Goal: Task Accomplishment & Management: Manage account settings

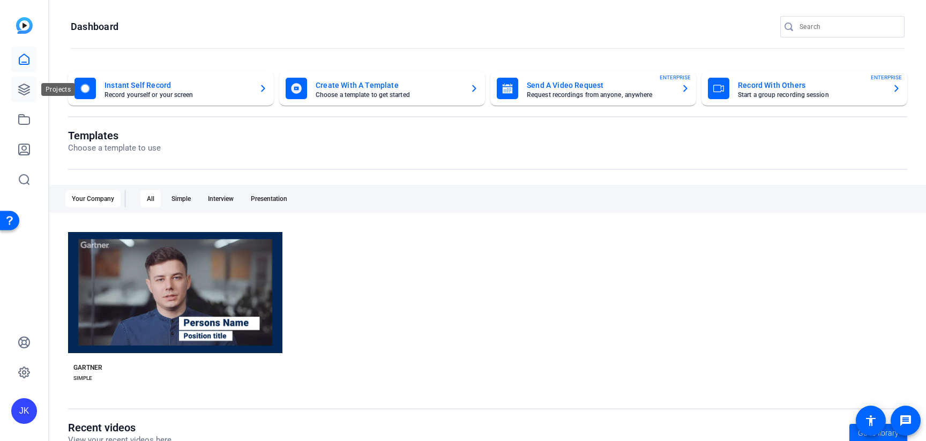
click at [20, 89] on icon at bounding box center [24, 89] width 11 height 11
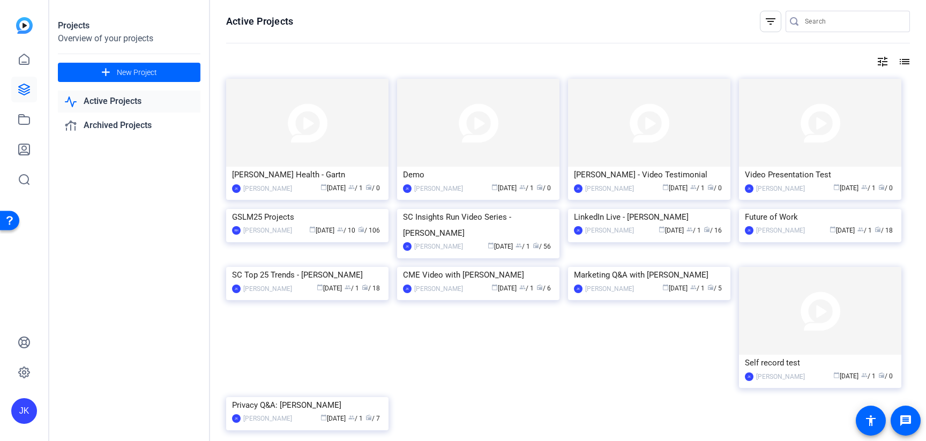
click at [347, 126] on img at bounding box center [307, 123] width 162 height 88
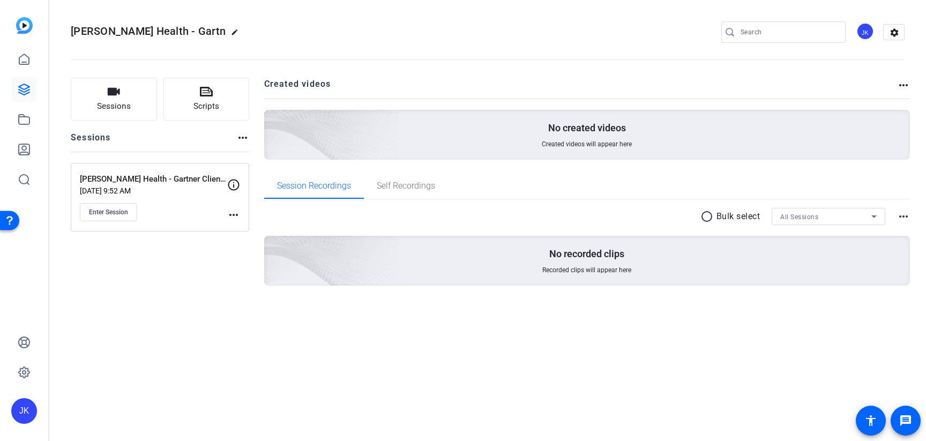
click at [233, 216] on mat-icon "more_horiz" at bounding box center [233, 214] width 13 height 13
click at [244, 228] on span "Edit Session" at bounding box center [260, 230] width 49 height 13
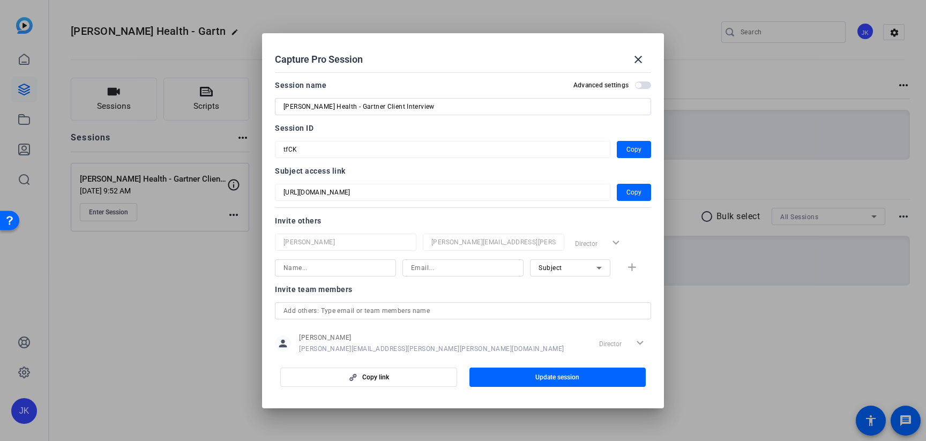
scroll to position [3, 0]
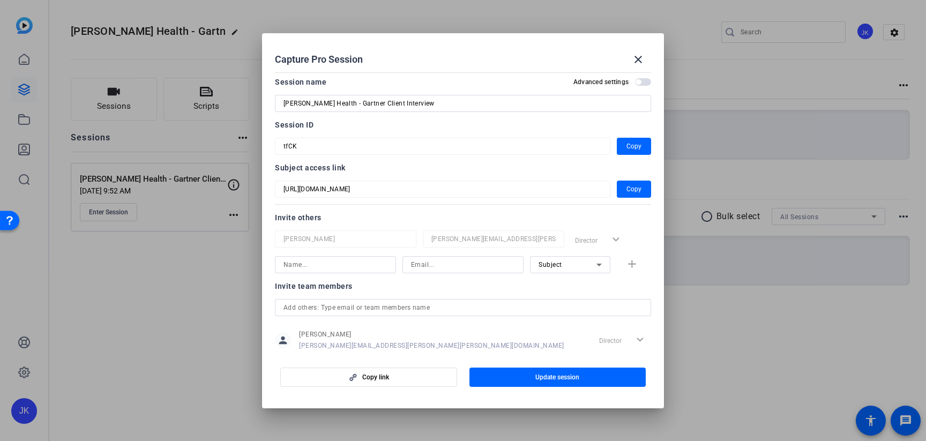
click at [550, 265] on span "Subject" at bounding box center [550, 265] width 24 height 8
click at [555, 202] on div at bounding box center [463, 220] width 926 height 441
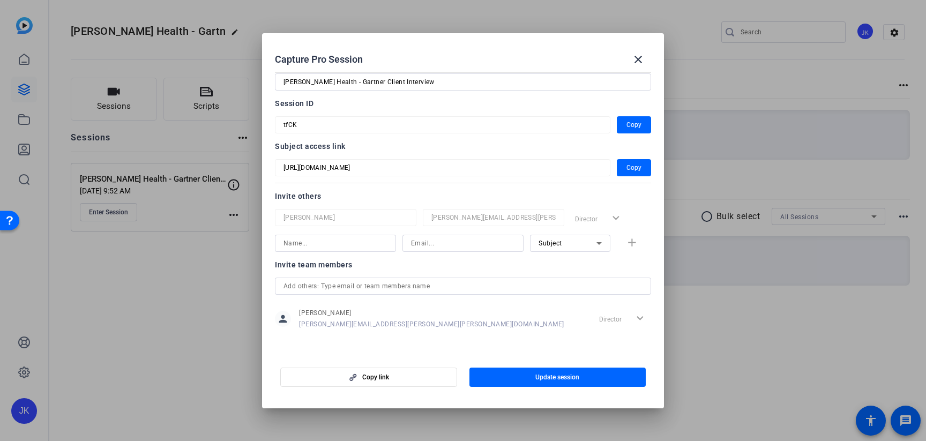
click at [513, 336] on div "Invite team members person [PERSON_NAME] [PERSON_NAME][EMAIL_ADDRESS][PERSON_NA…" at bounding box center [463, 300] width 376 height 85
click at [358, 284] on input "text" at bounding box center [462, 286] width 359 height 13
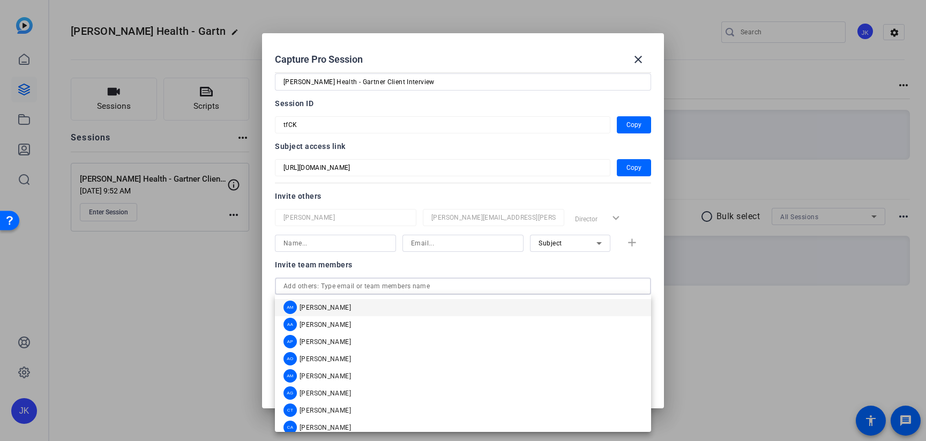
click at [335, 305] on mat-option "AM [PERSON_NAME]" at bounding box center [463, 307] width 376 height 17
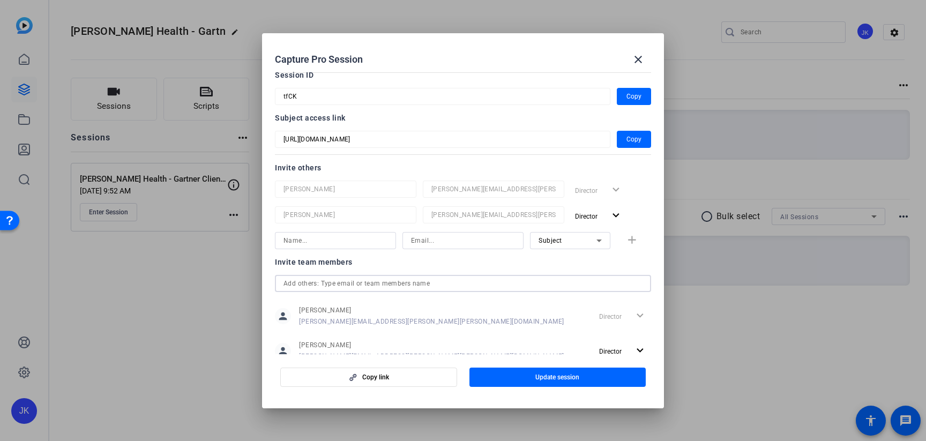
scroll to position [85, 0]
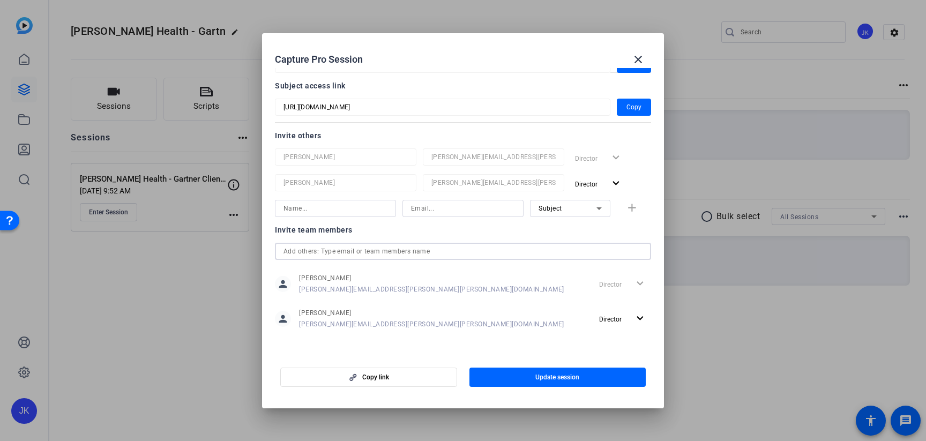
click at [556, 373] on span "Update session" at bounding box center [557, 377] width 44 height 9
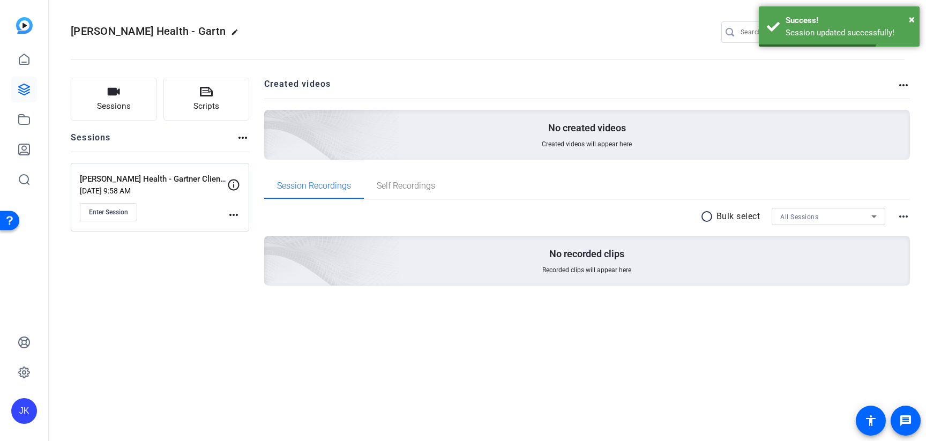
click at [229, 212] on mat-icon "more_horiz" at bounding box center [233, 214] width 13 height 13
click at [250, 232] on span "Edit Session" at bounding box center [260, 230] width 49 height 13
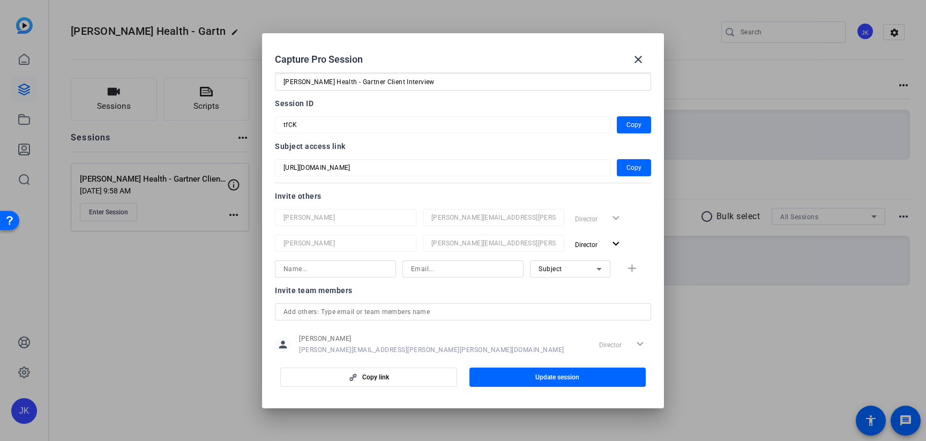
scroll to position [32, 0]
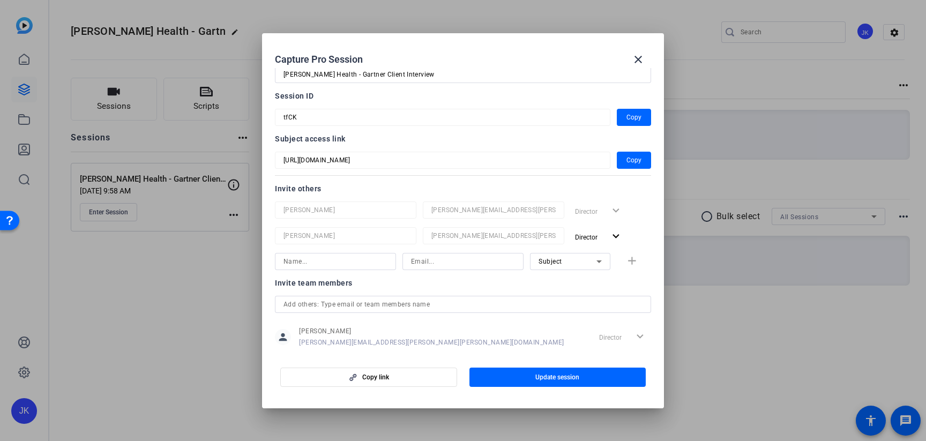
click at [306, 261] on input at bounding box center [335, 261] width 104 height 13
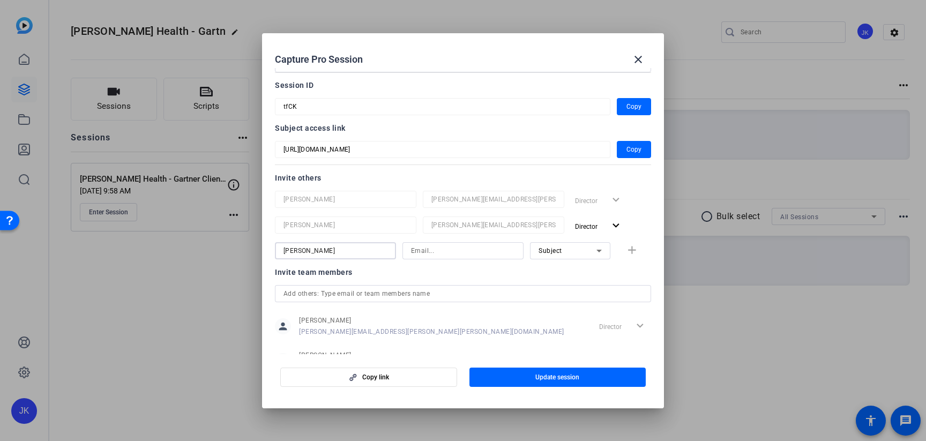
type input "[PERSON_NAME]"
click at [480, 250] on input at bounding box center [463, 250] width 104 height 13
click at [571, 252] on div "Subject" at bounding box center [567, 250] width 58 height 13
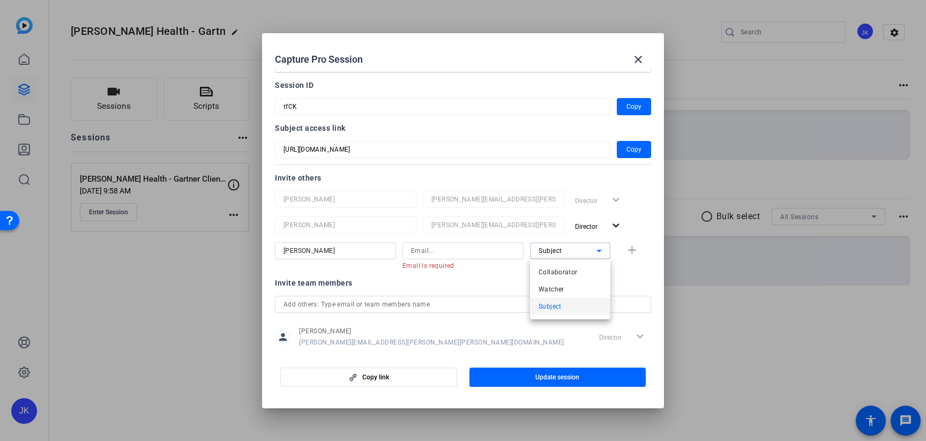
click at [564, 287] on mat-option "Watcher" at bounding box center [570, 289] width 80 height 17
click at [444, 252] on input at bounding box center [463, 250] width 104 height 13
paste input "[PERSON_NAME][EMAIL_ADDRESS][PERSON_NAME][PERSON_NAME][DOMAIN_NAME]"
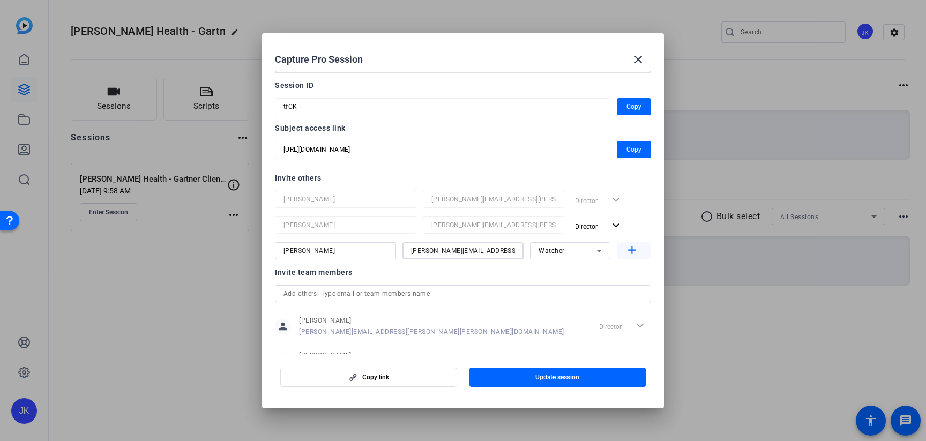
type input "[PERSON_NAME][EMAIL_ADDRESS][PERSON_NAME][PERSON_NAME][DOMAIN_NAME]"
click at [629, 250] on mat-icon "add" at bounding box center [631, 250] width 13 height 13
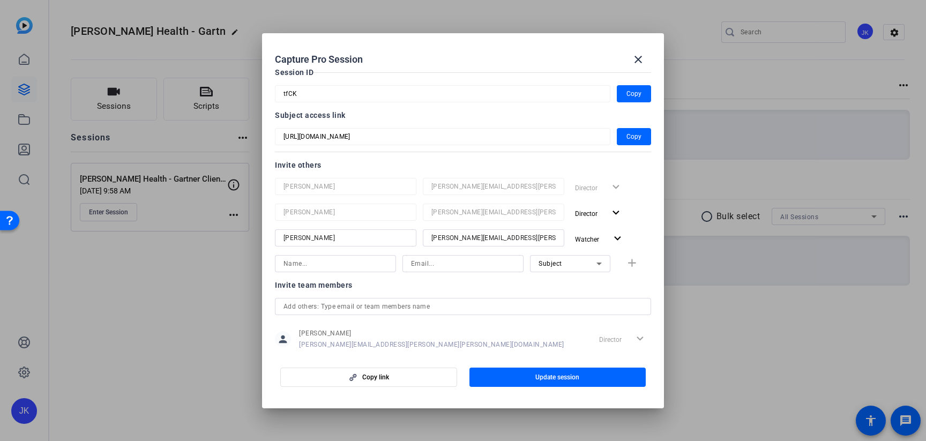
scroll to position [94, 0]
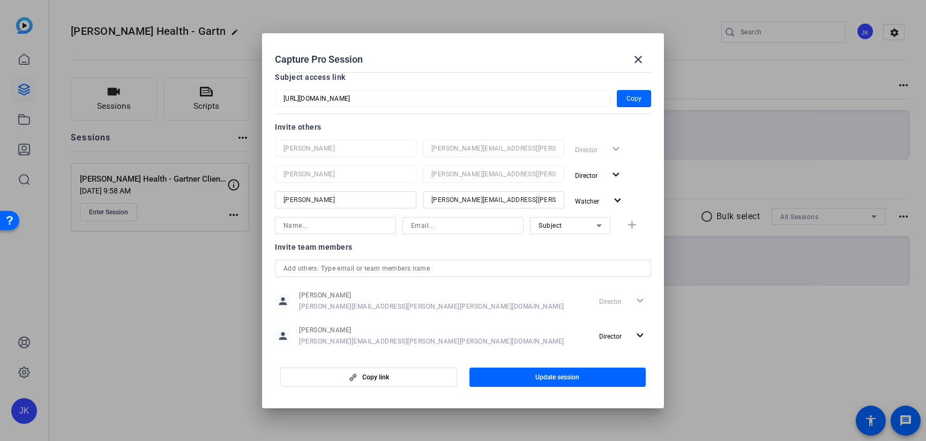
click at [327, 229] on input at bounding box center [335, 225] width 104 height 13
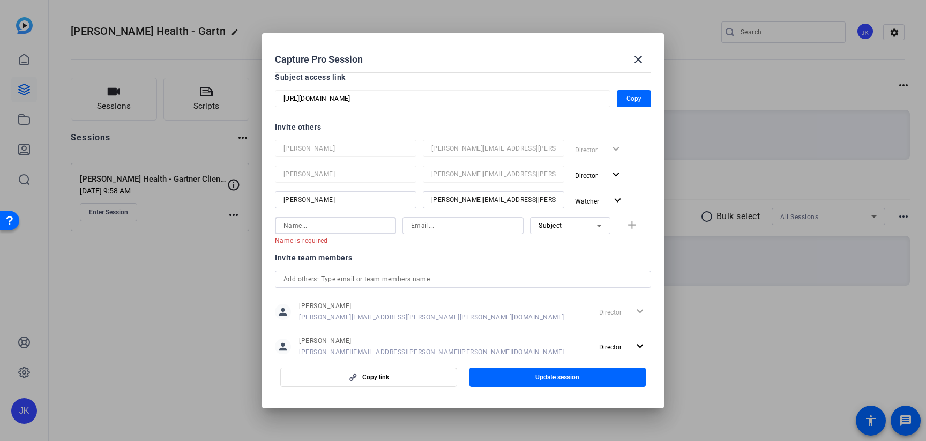
click at [617, 241] on div "Name is required Subject add" at bounding box center [463, 231] width 376 height 28
click at [557, 380] on span "Update session" at bounding box center [557, 377] width 44 height 9
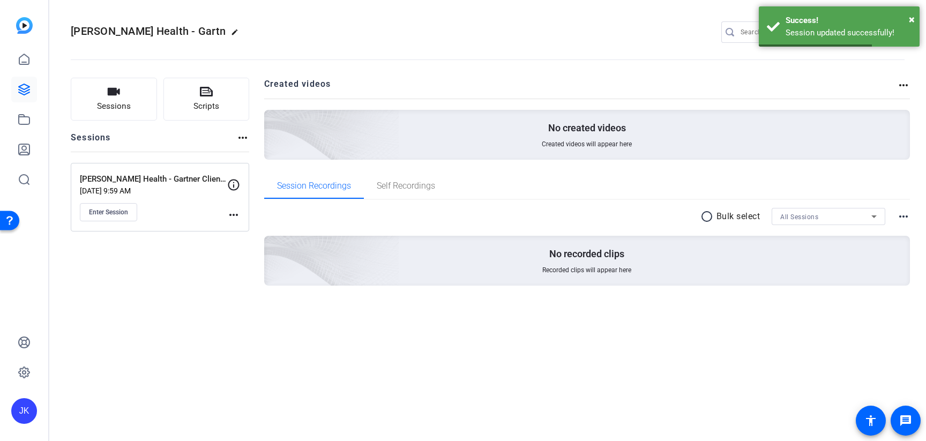
click at [237, 221] on div "[PERSON_NAME] Health - Gartner Client Interview [DATE] 9:59 AM Enter Session mo…" at bounding box center [160, 197] width 178 height 69
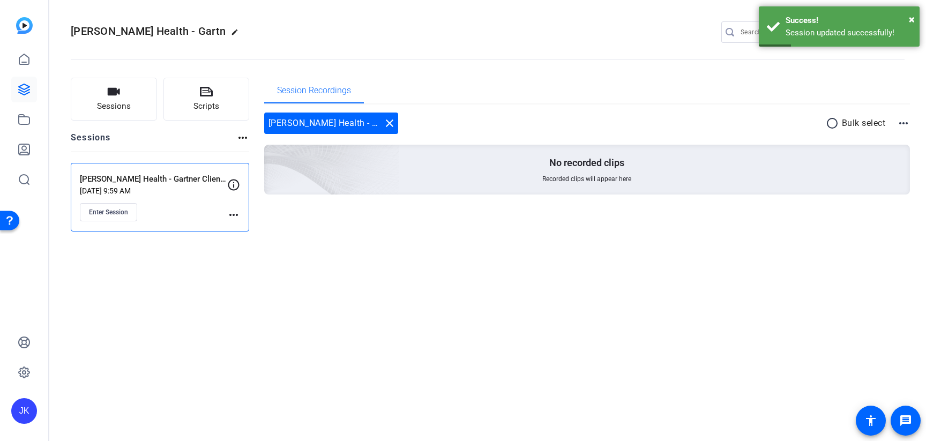
click at [235, 213] on mat-icon "more_horiz" at bounding box center [233, 214] width 13 height 13
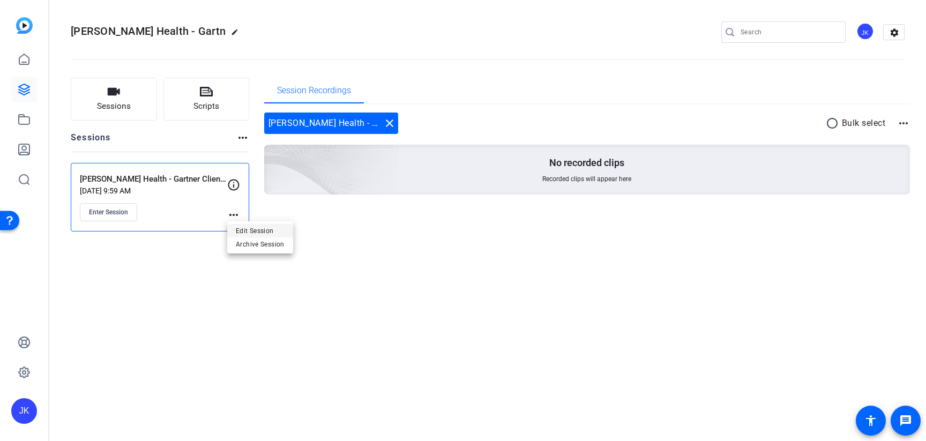
click at [242, 229] on span "Edit Session" at bounding box center [260, 230] width 49 height 13
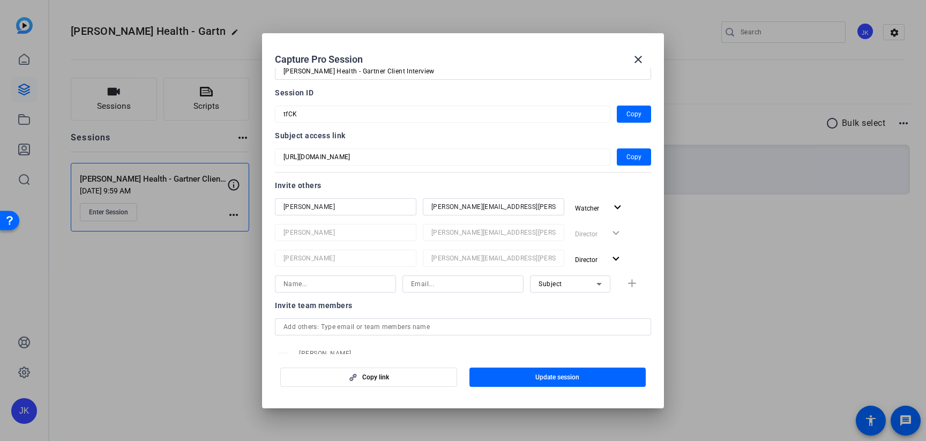
scroll to position [0, 0]
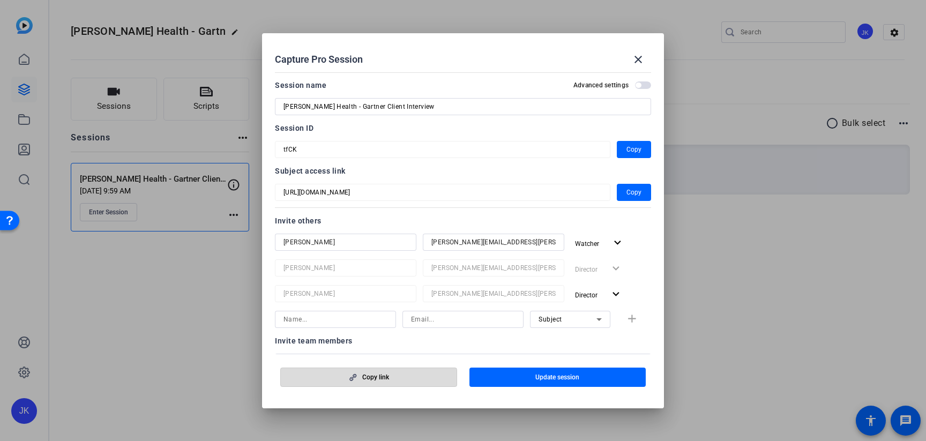
click at [350, 381] on span "button" at bounding box center [369, 377] width 176 height 26
click at [644, 193] on span "button" at bounding box center [634, 192] width 34 height 26
click at [629, 151] on span "Copy" at bounding box center [633, 149] width 15 height 13
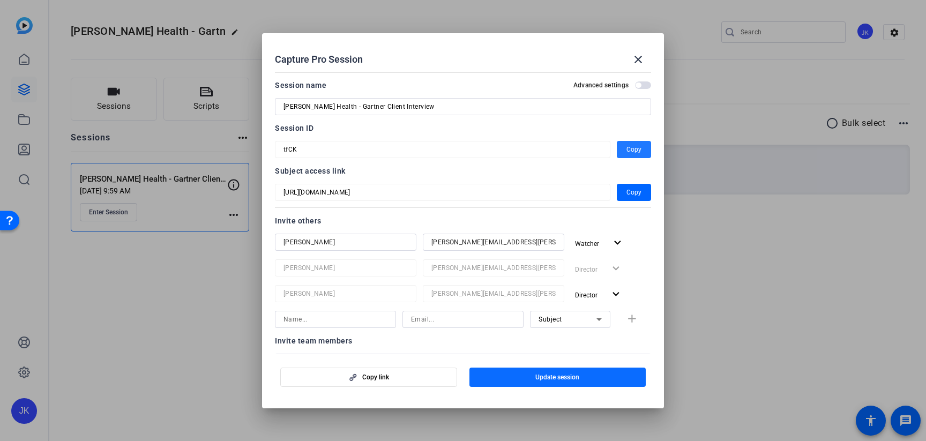
click at [550, 377] on span "Update session" at bounding box center [557, 377] width 44 height 9
